Goal: Information Seeking & Learning: Learn about a topic

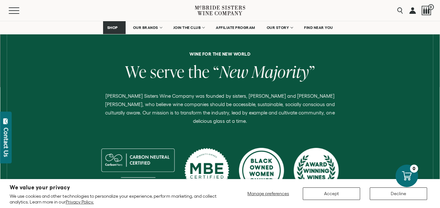
scroll to position [161, 0]
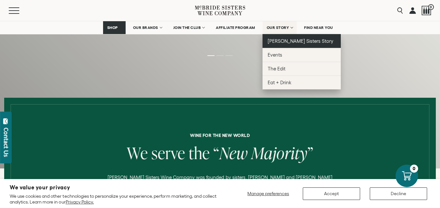
click at [285, 41] on span "[PERSON_NAME] Sisters Story" at bounding box center [301, 40] width 66 height 5
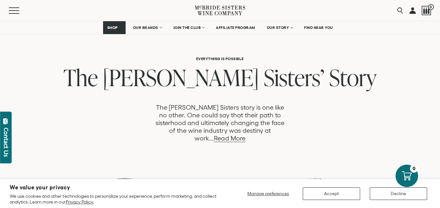
scroll to position [343, 0]
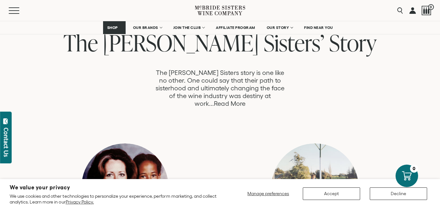
click at [245, 100] on link "Read More" at bounding box center [229, 103] width 31 height 7
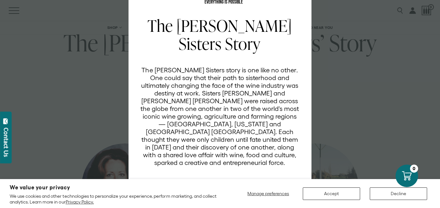
scroll to position [0, 0]
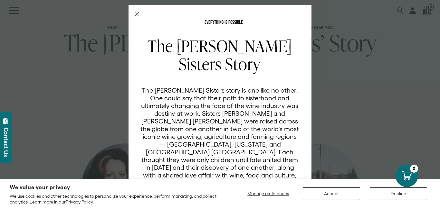
click at [136, 14] on icon "Close Modal" at bounding box center [137, 14] width 5 height 5
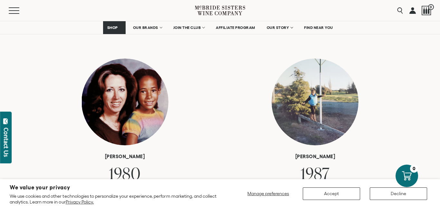
scroll to position [259, 0]
